Goal: Find specific page/section: Find specific page/section

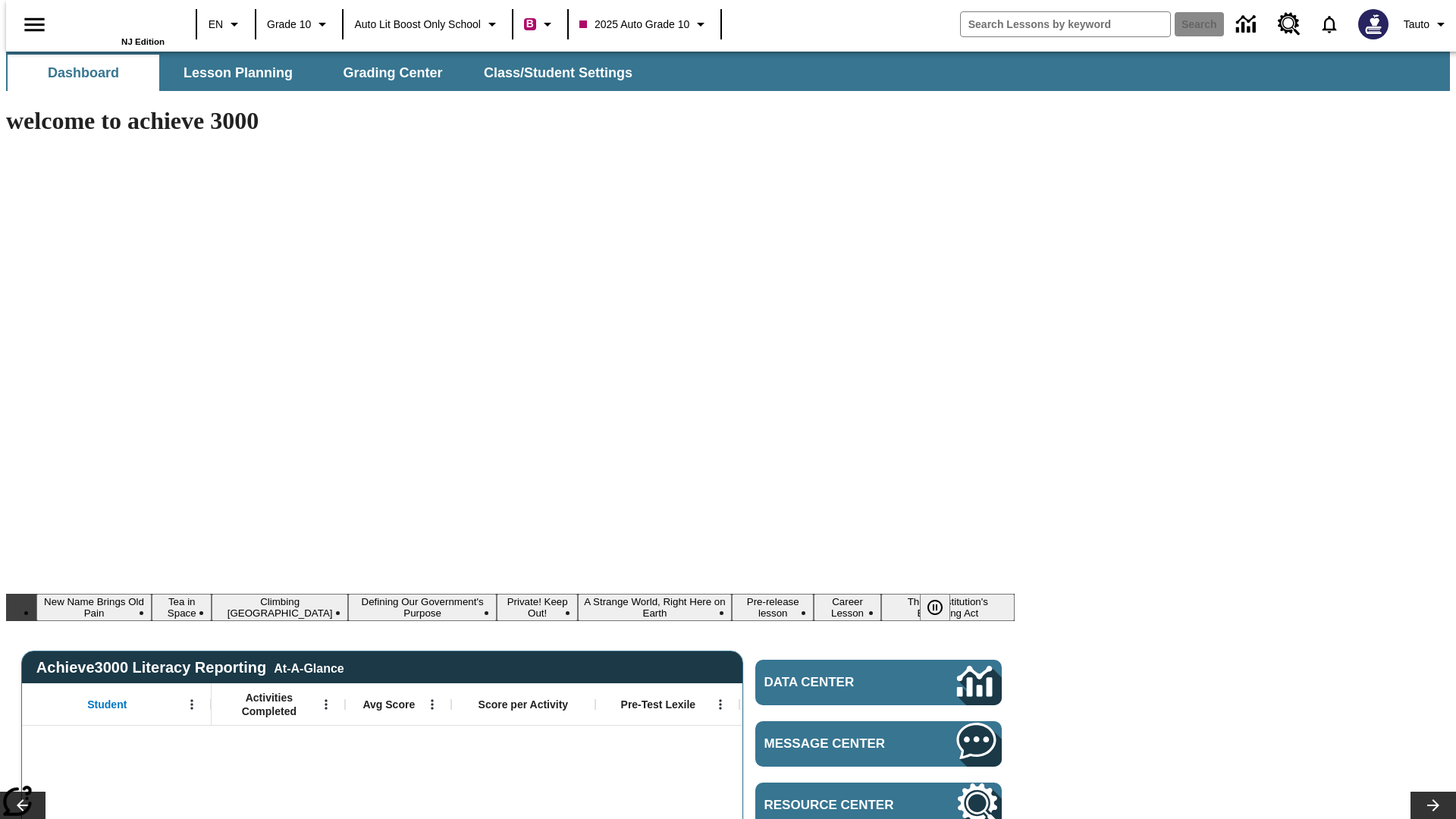
type input "-1"
click at [232, 73] on span "Lesson Planning" at bounding box center [238, 73] width 109 height 17
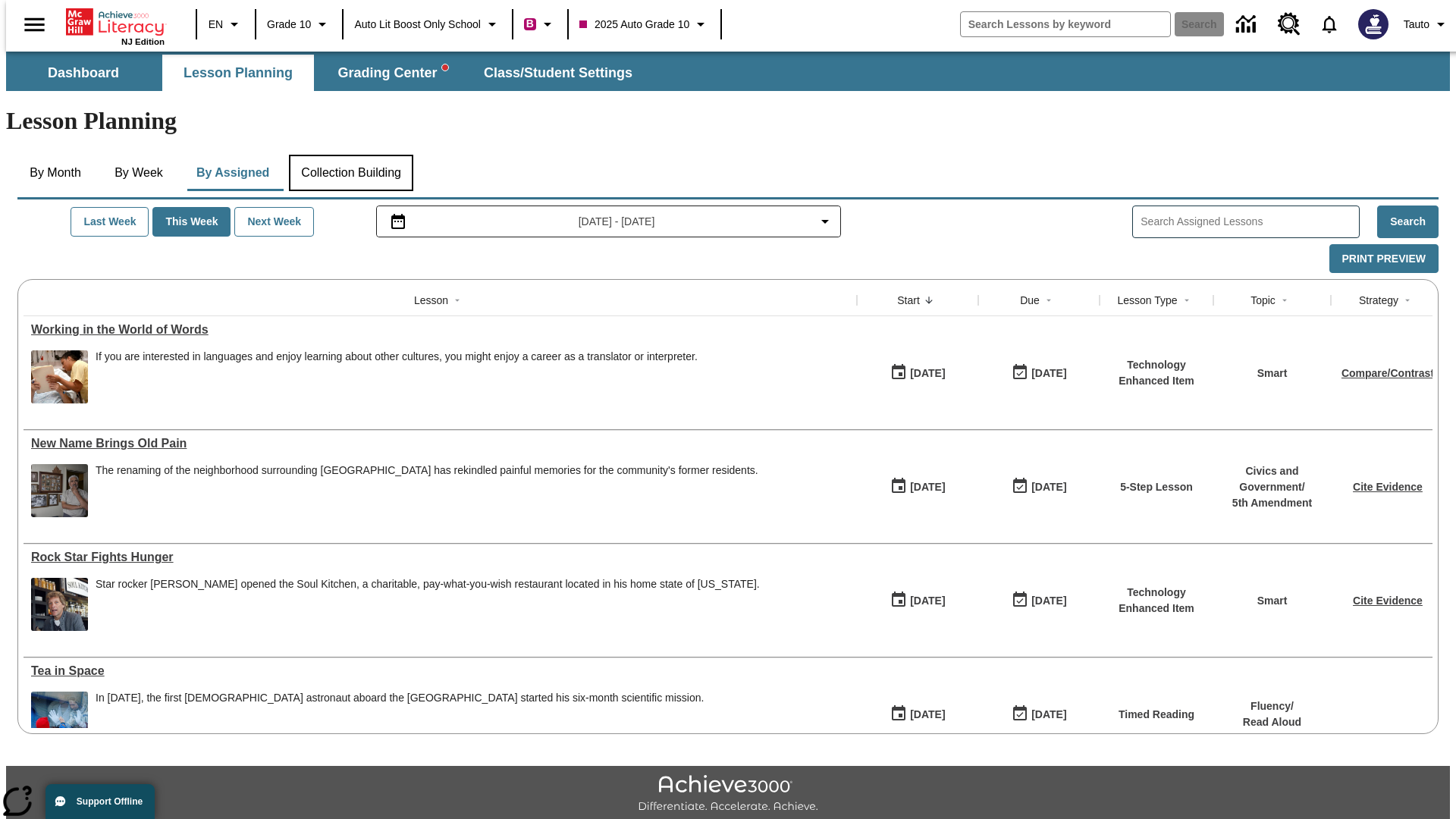
click at [350, 154] on button "Collection Building" at bounding box center [352, 172] width 125 height 37
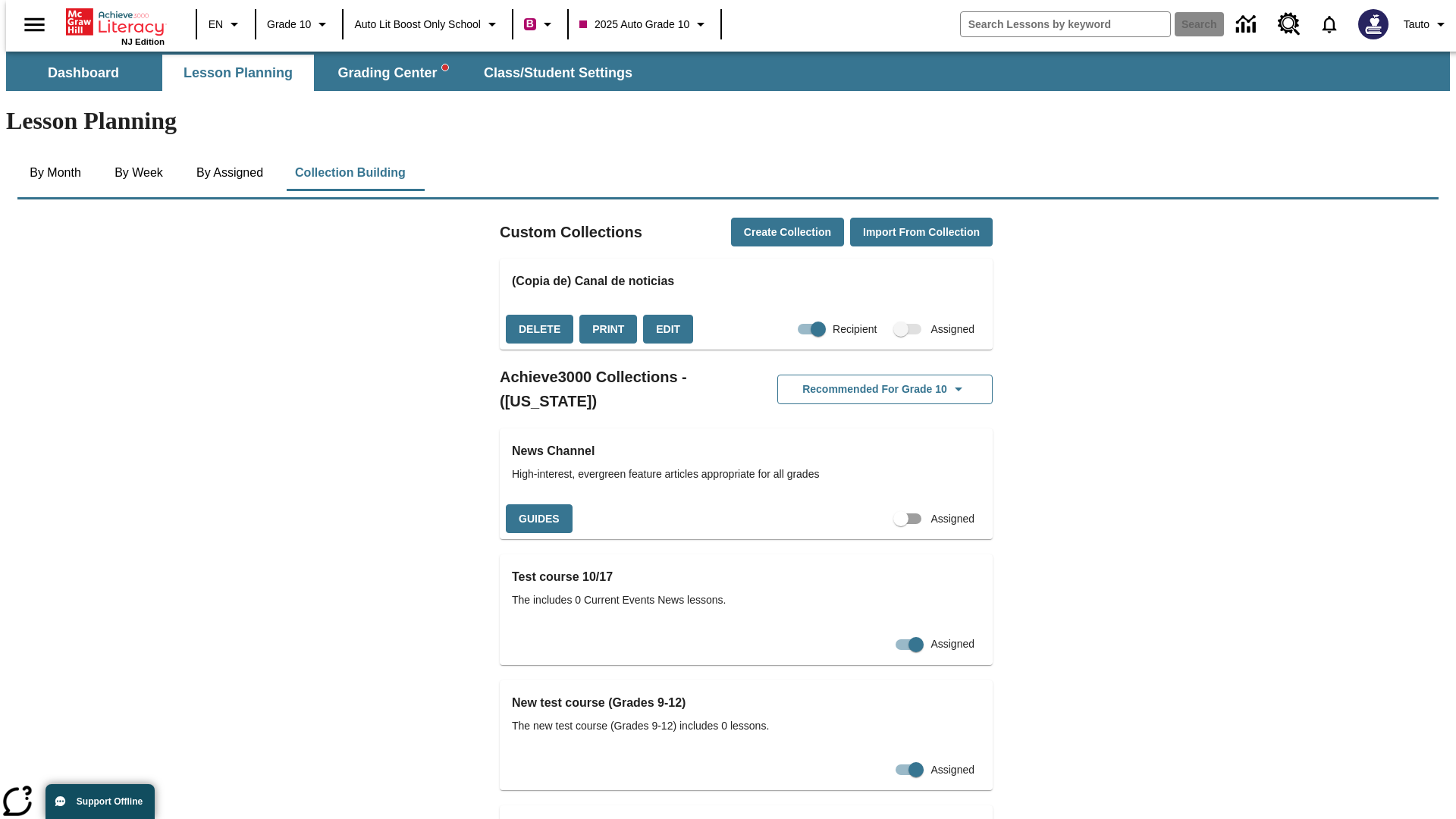
click at [876, 504] on input "Assigned" at bounding box center [900, 519] width 86 height 29
checkbox input "true"
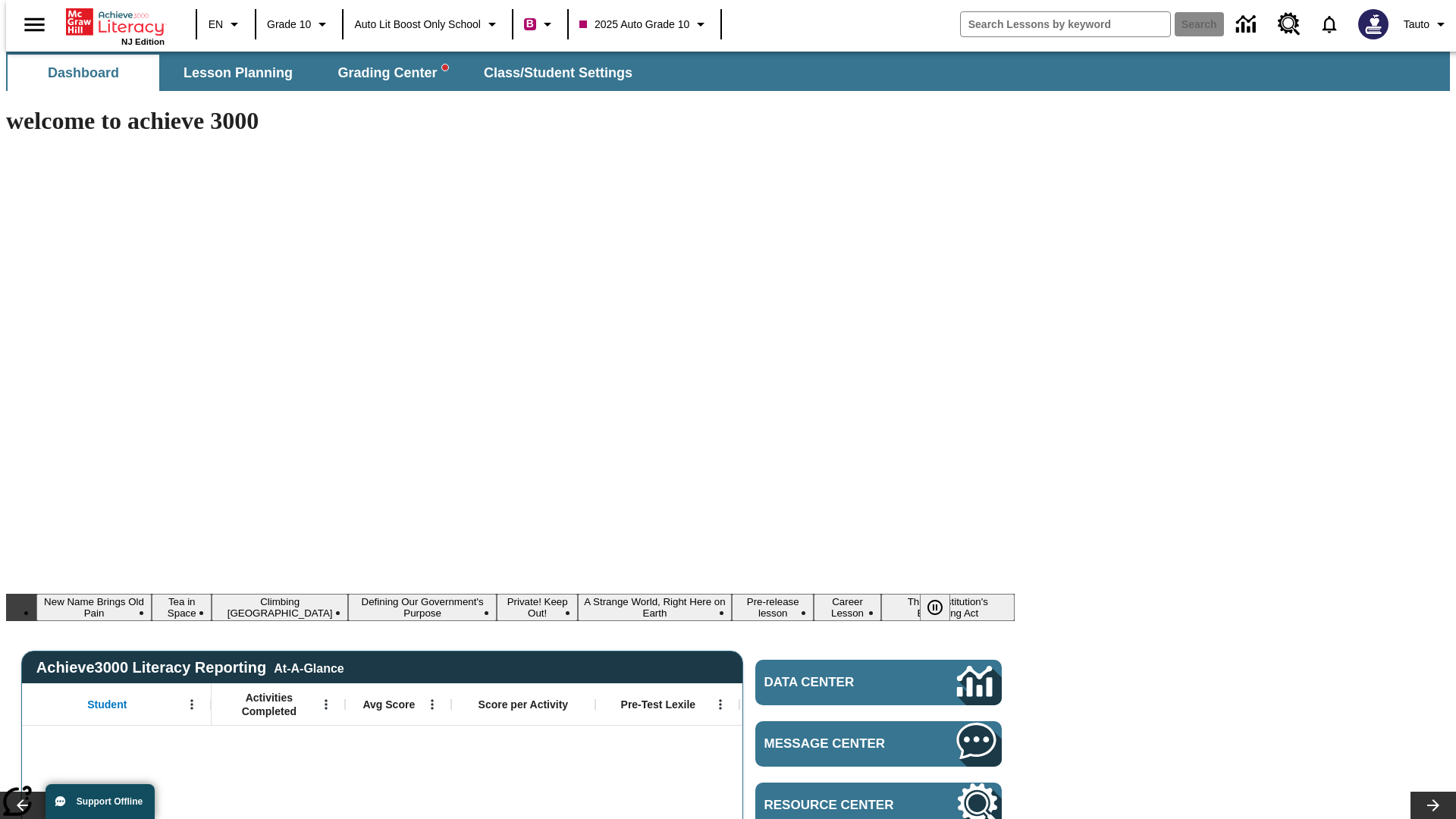
type input "-1"
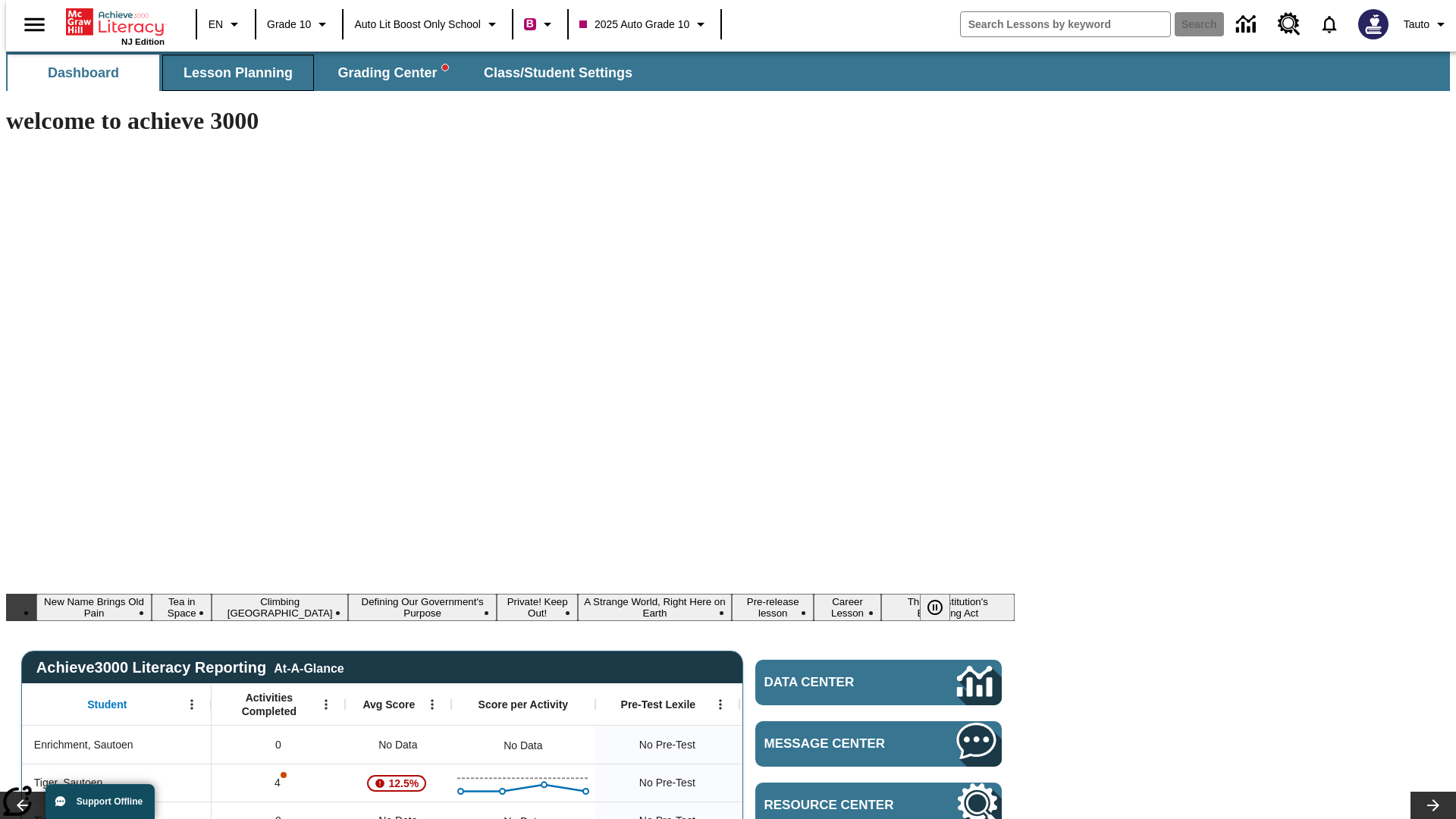
click at [232, 73] on span "Lesson Planning" at bounding box center [238, 73] width 109 height 17
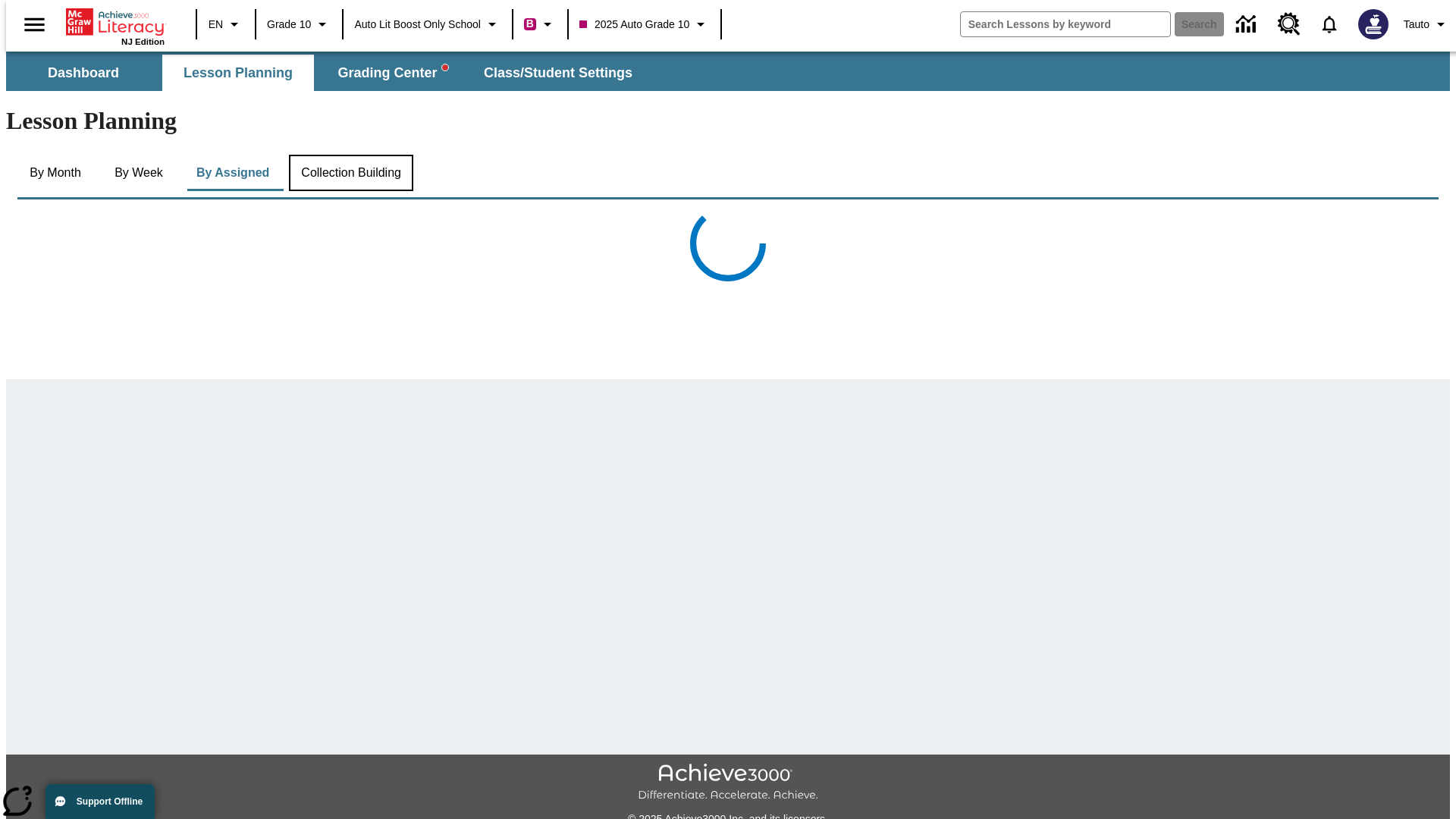
click at [350, 154] on button "Collection Building" at bounding box center [352, 172] width 125 height 37
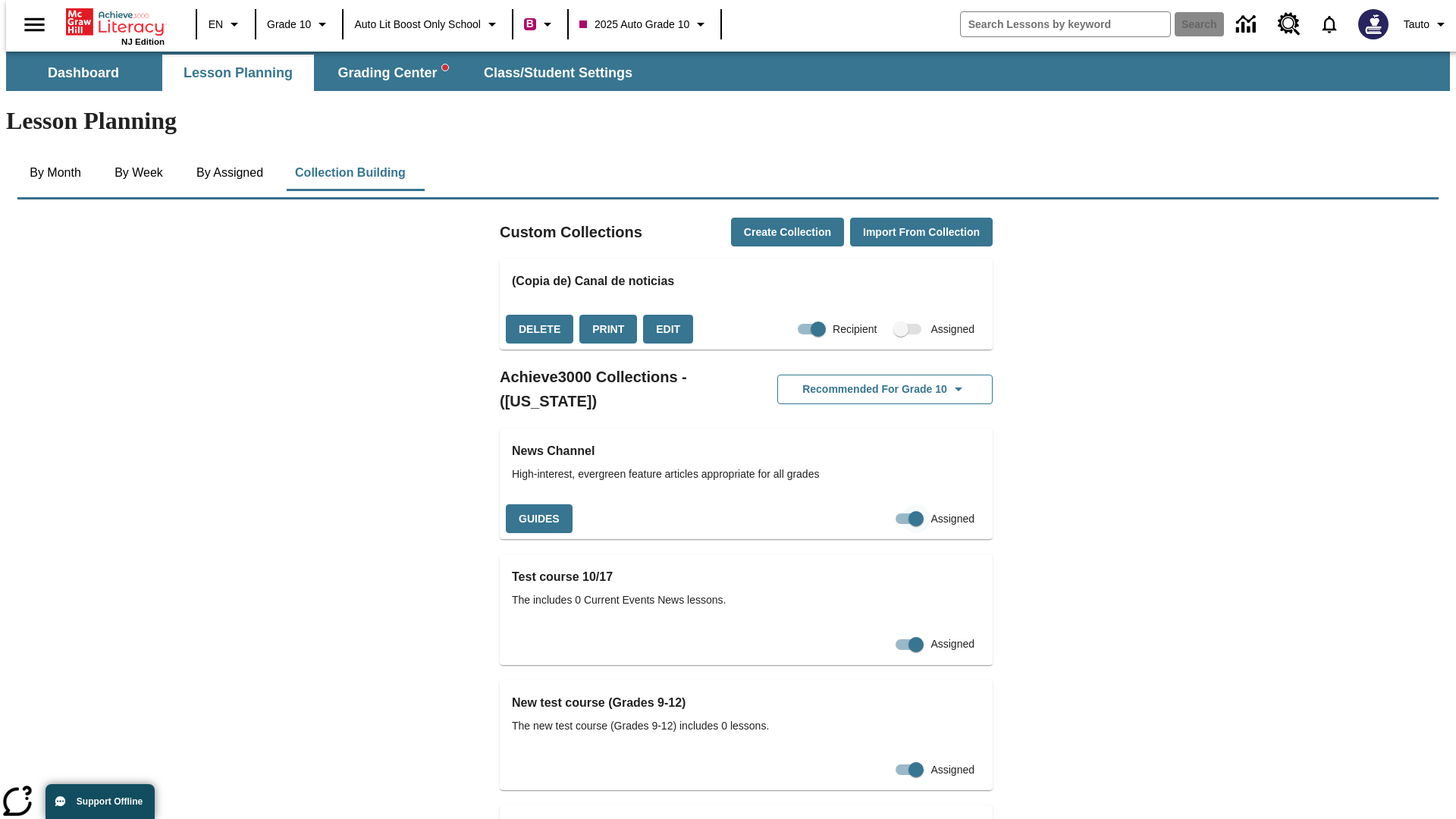
click at [891, 504] on input "Assigned" at bounding box center [916, 519] width 86 height 29
checkbox input "false"
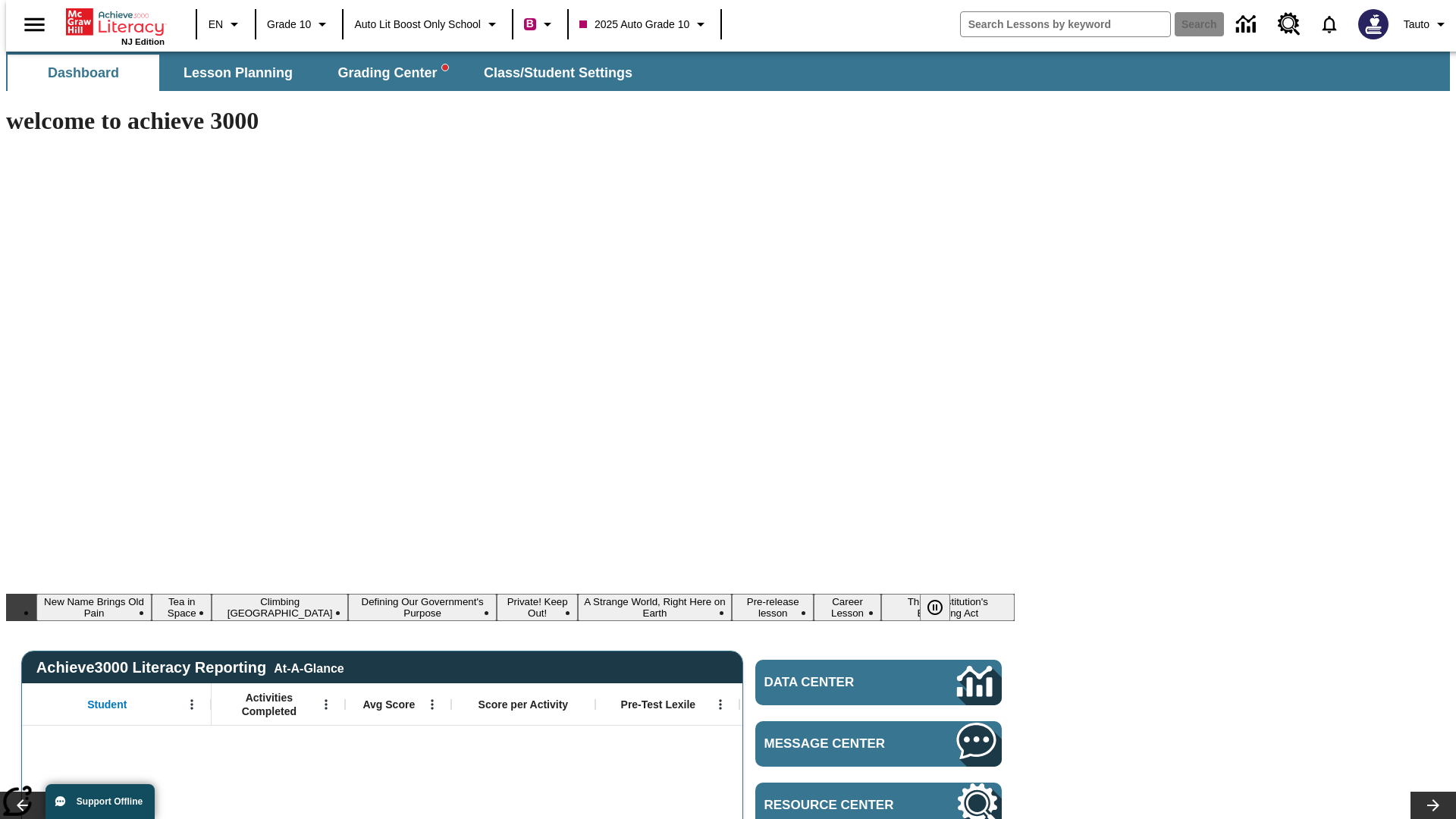
type input "-1"
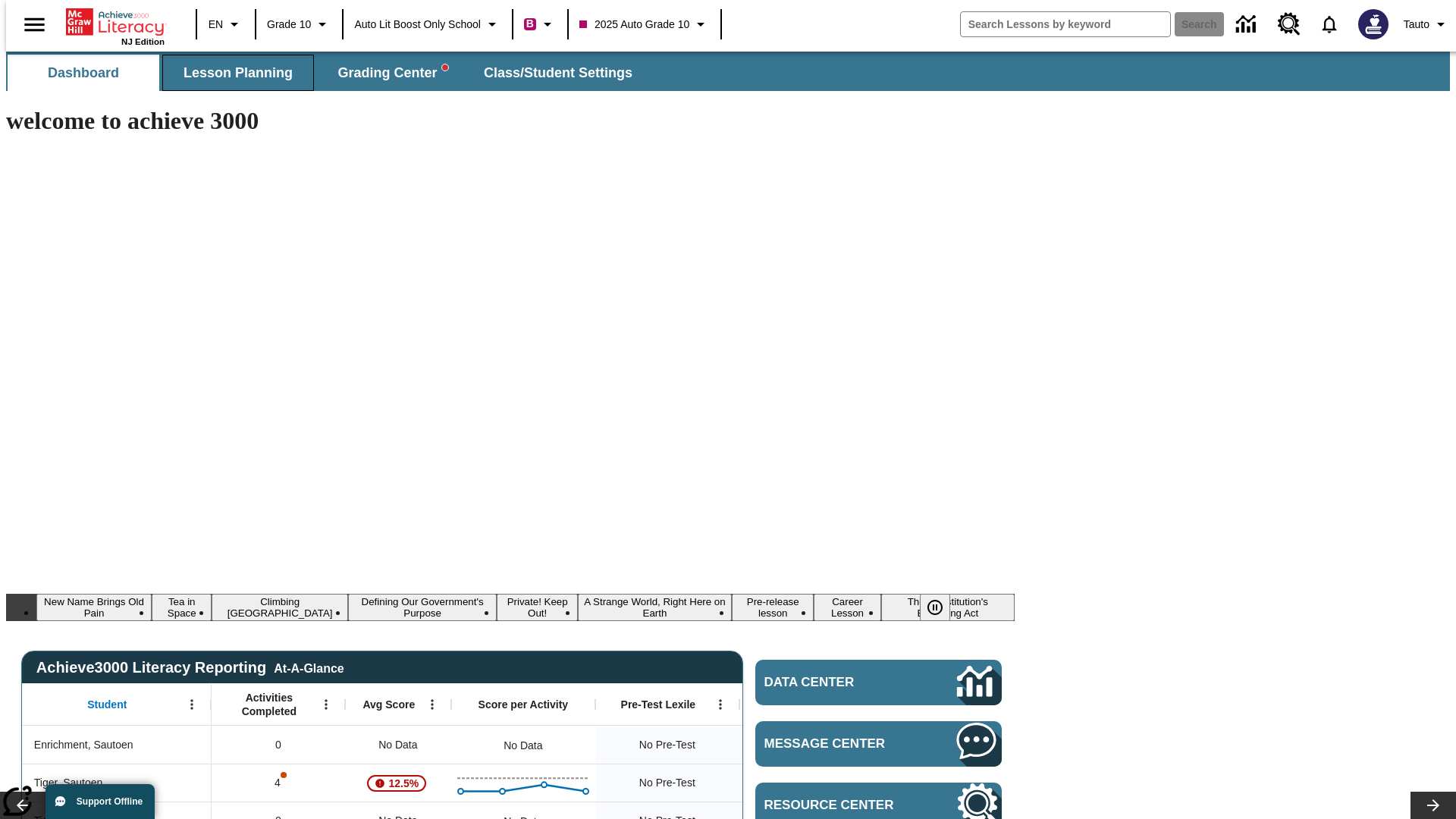
click at [232, 73] on span "Lesson Planning" at bounding box center [238, 73] width 109 height 17
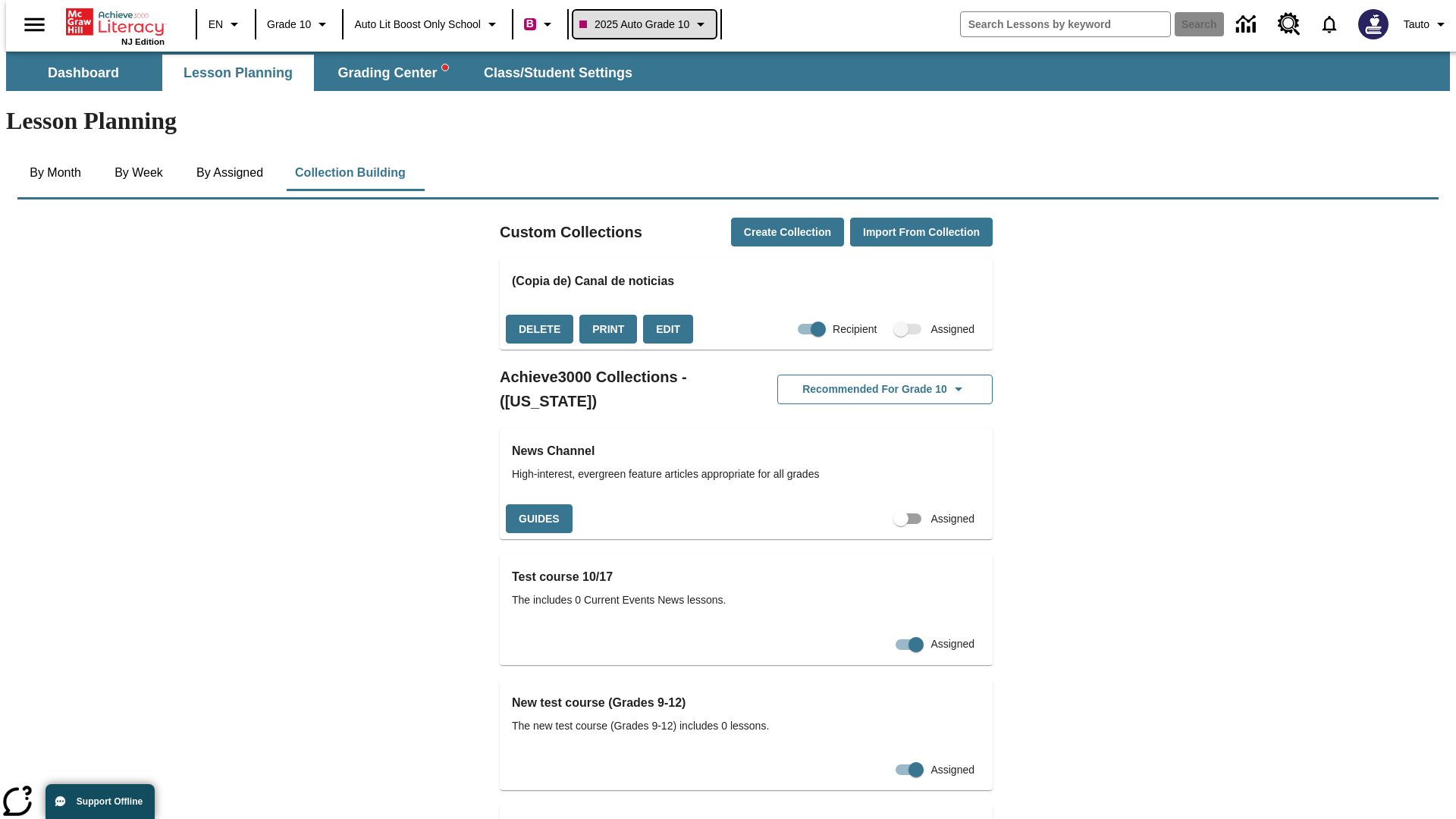
click at [645, 24] on span "2025 Auto Grade 10" at bounding box center [634, 25] width 110 height 16
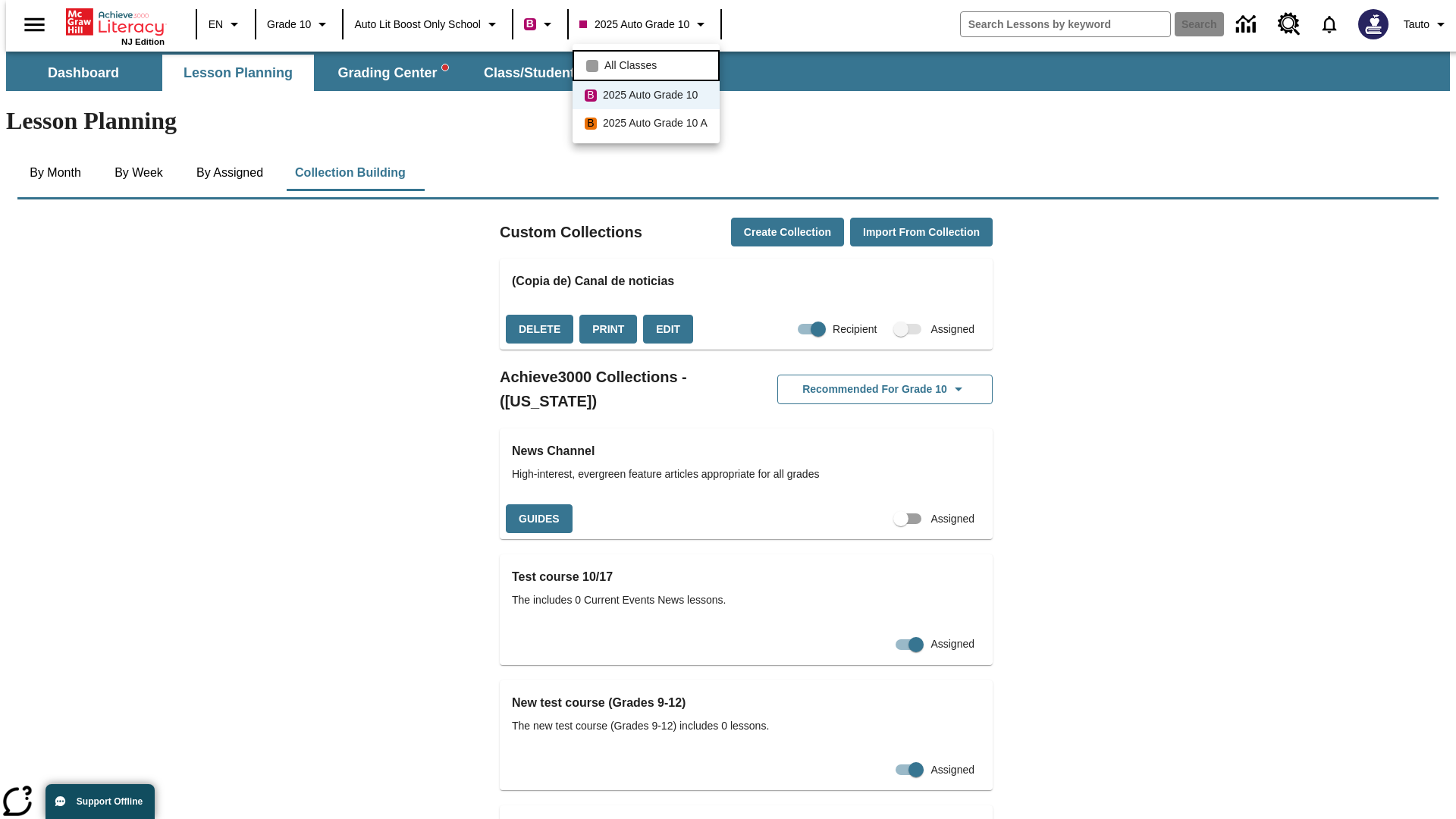
click at [648, 64] on span "All Classes" at bounding box center [630, 66] width 52 height 16
